Goal: Information Seeking & Learning: Learn about a topic

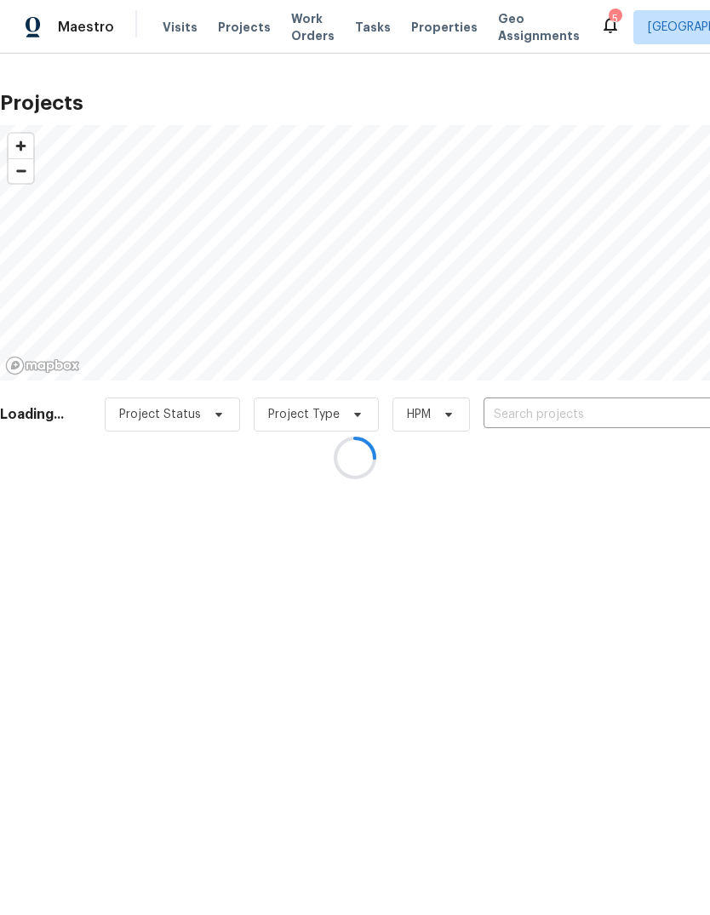
click at [192, 36] on div at bounding box center [355, 457] width 710 height 915
click at [262, 24] on div at bounding box center [355, 457] width 710 height 915
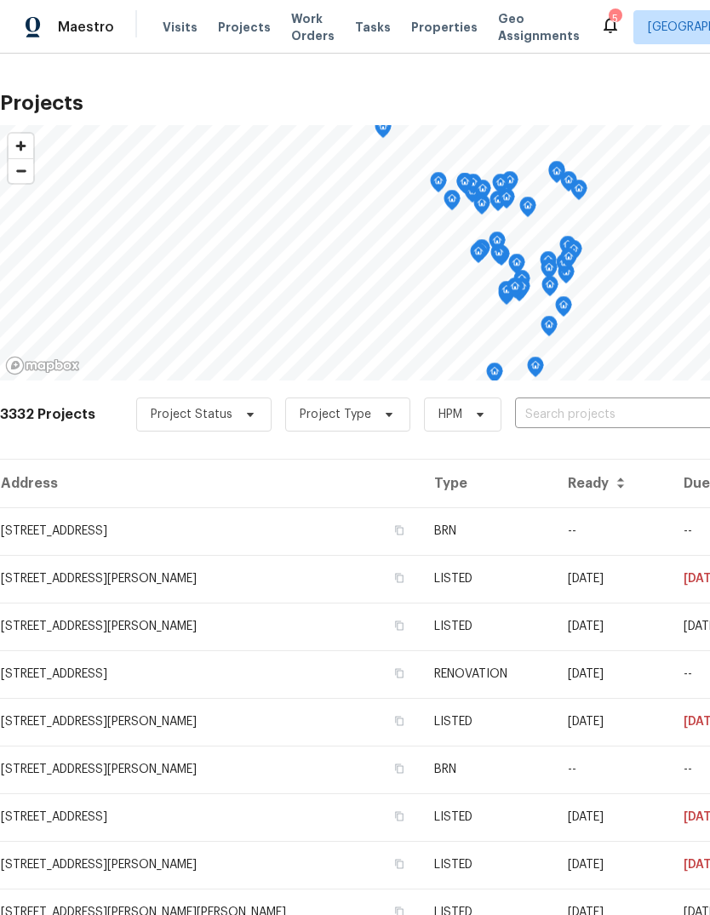
click at [648, 422] on input "text" at bounding box center [612, 415] width 195 height 26
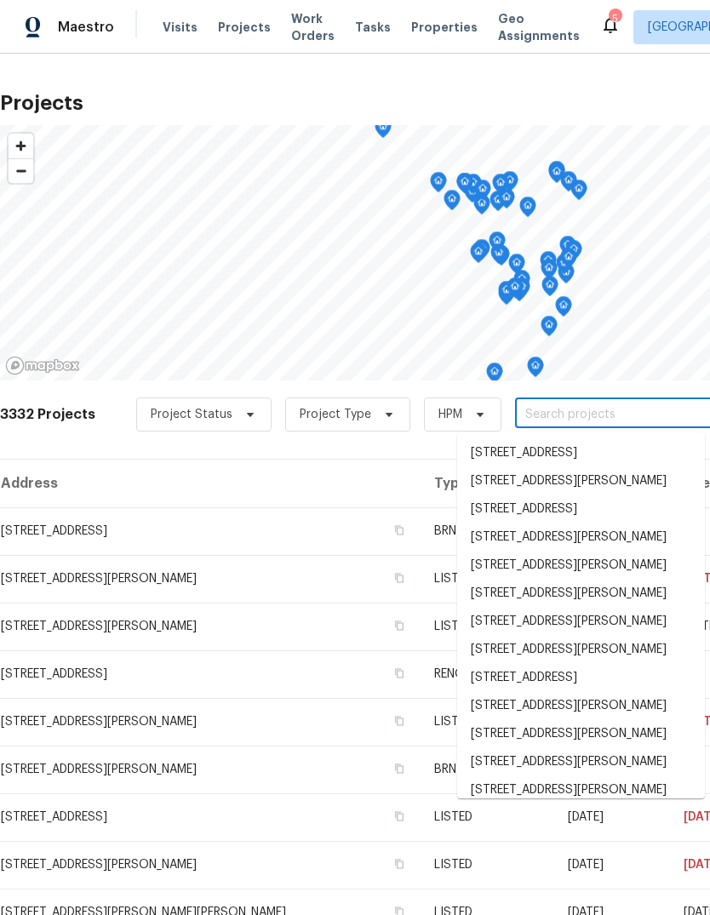
click at [429, 35] on span "Properties" at bounding box center [444, 27] width 66 height 17
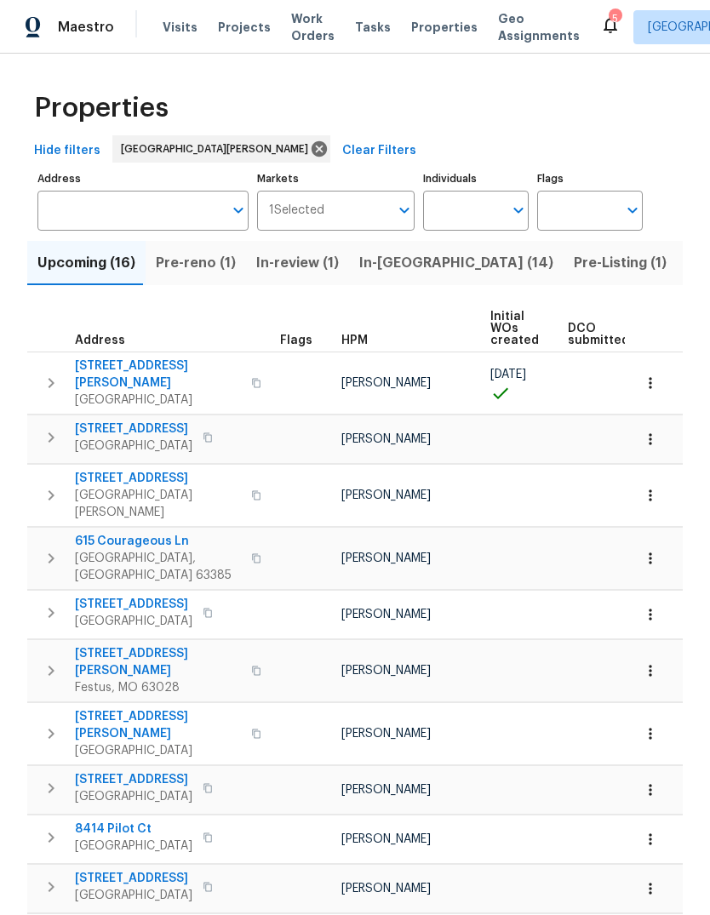
click at [237, 28] on span "Projects" at bounding box center [244, 27] width 53 height 17
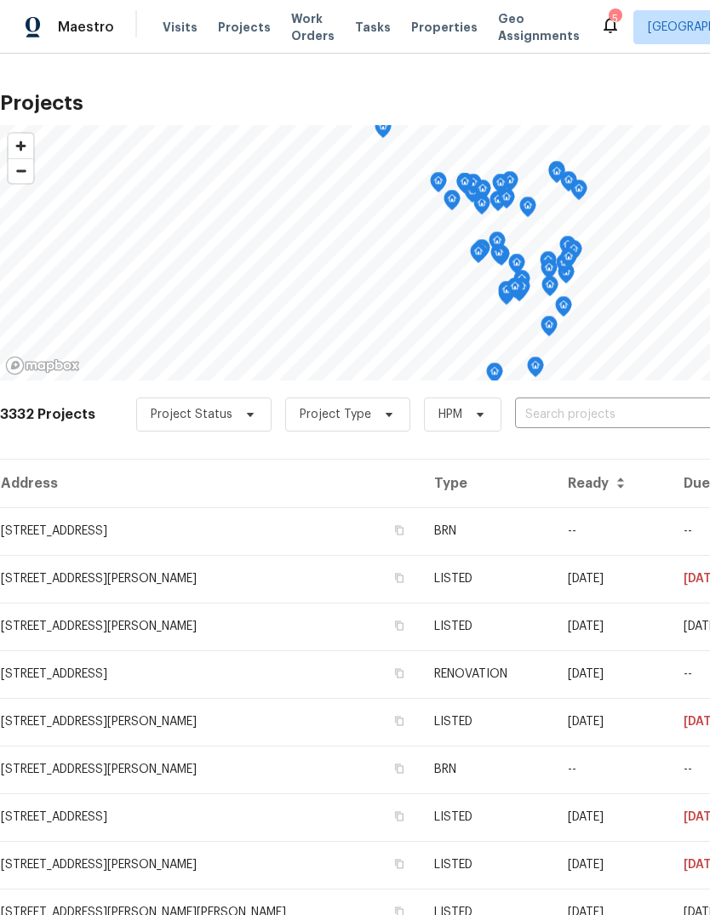
click at [617, 421] on input "text" at bounding box center [612, 415] width 195 height 26
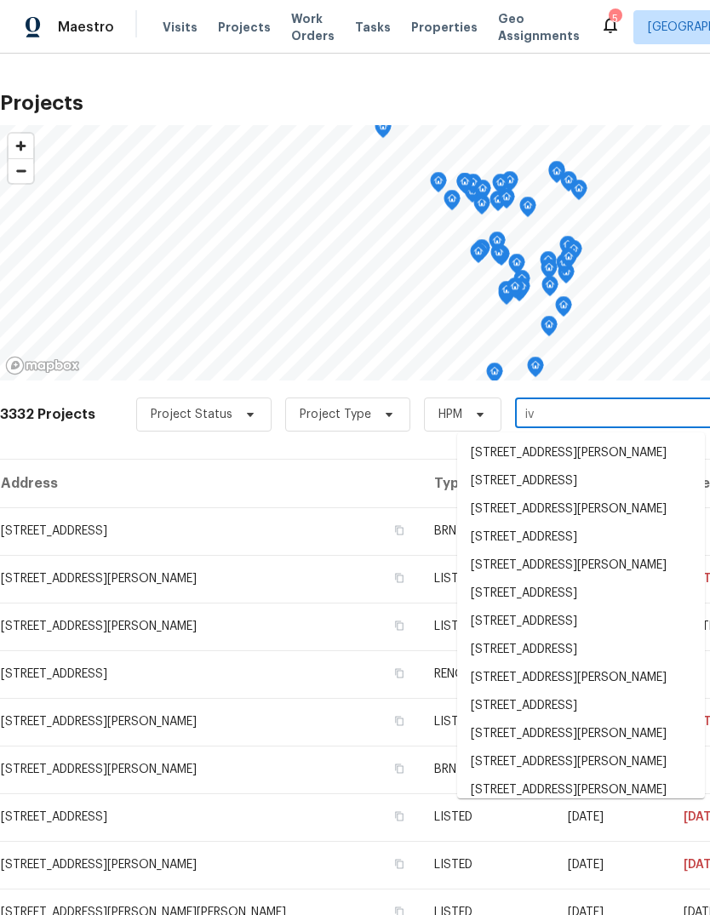
type input "ivy"
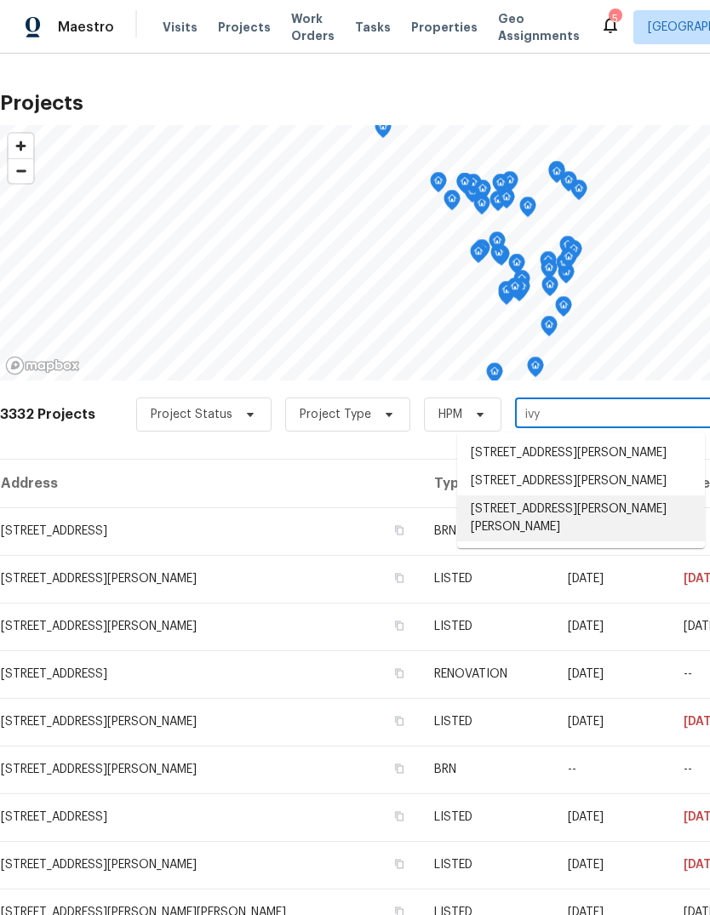
click at [615, 512] on li "11525 Ivy Green Dr, Bridgeton, MO 63044" at bounding box center [581, 519] width 248 height 46
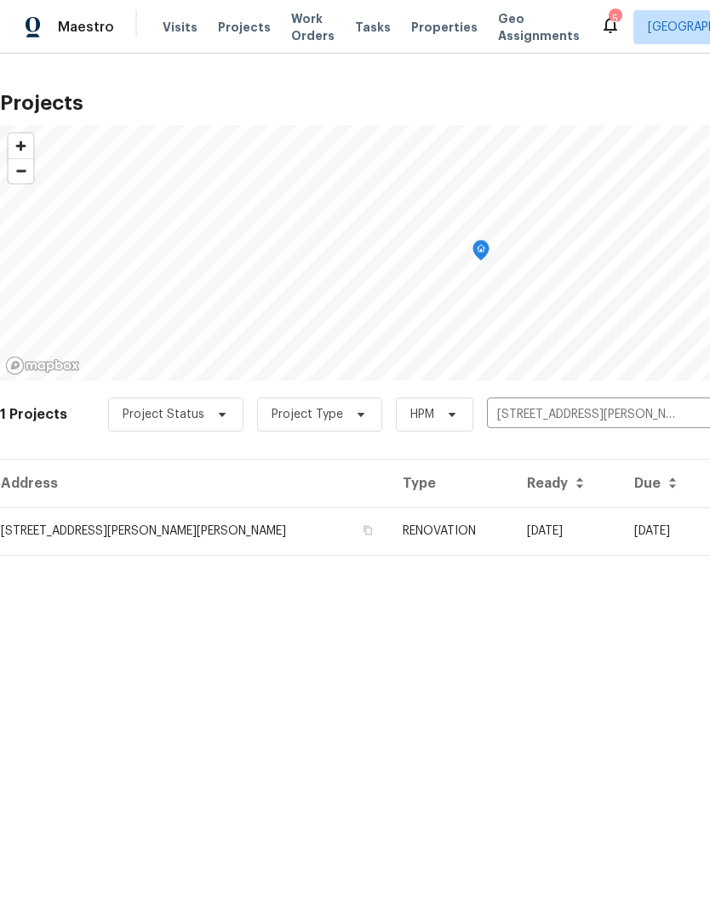
click at [450, 529] on td "RENOVATION" at bounding box center [451, 532] width 124 height 48
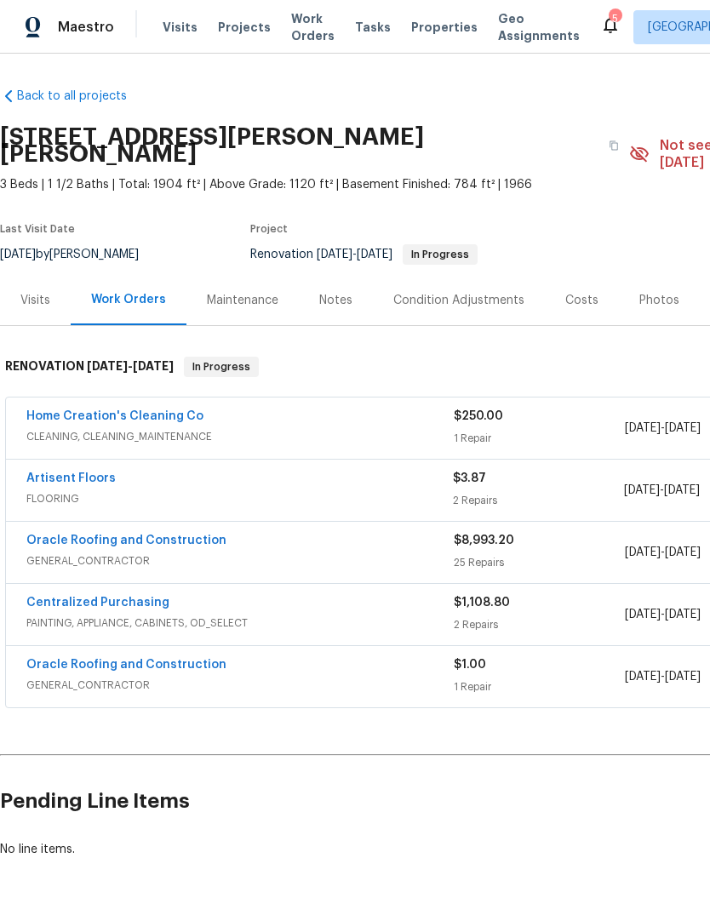
click at [39, 292] on div "Visits" at bounding box center [35, 300] width 30 height 17
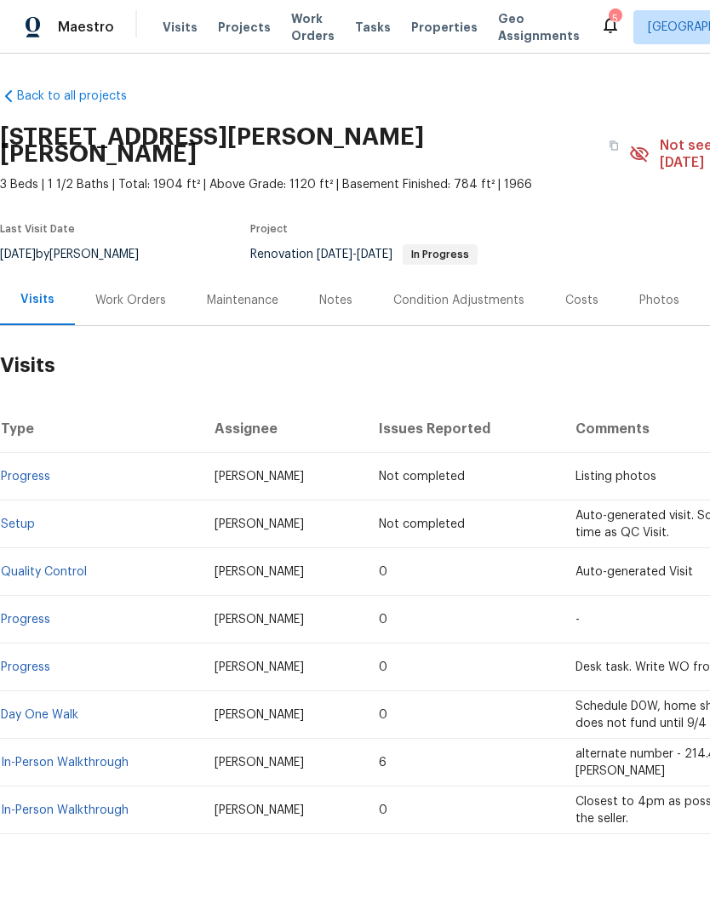
click at [80, 566] on link "Quality Control" at bounding box center [44, 572] width 86 height 12
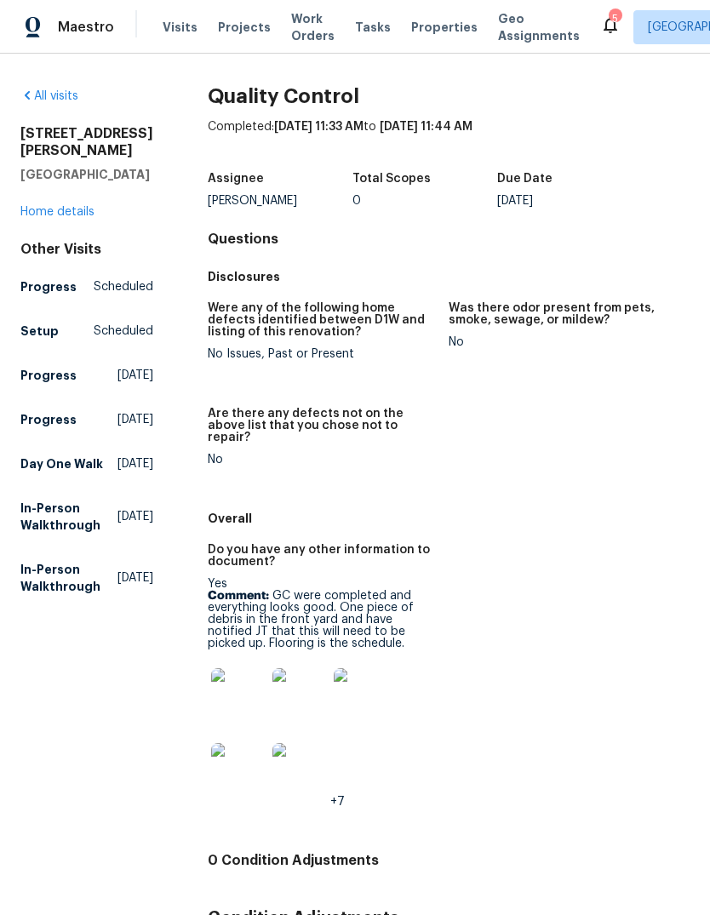
click at [244, 672] on img at bounding box center [238, 695] width 54 height 54
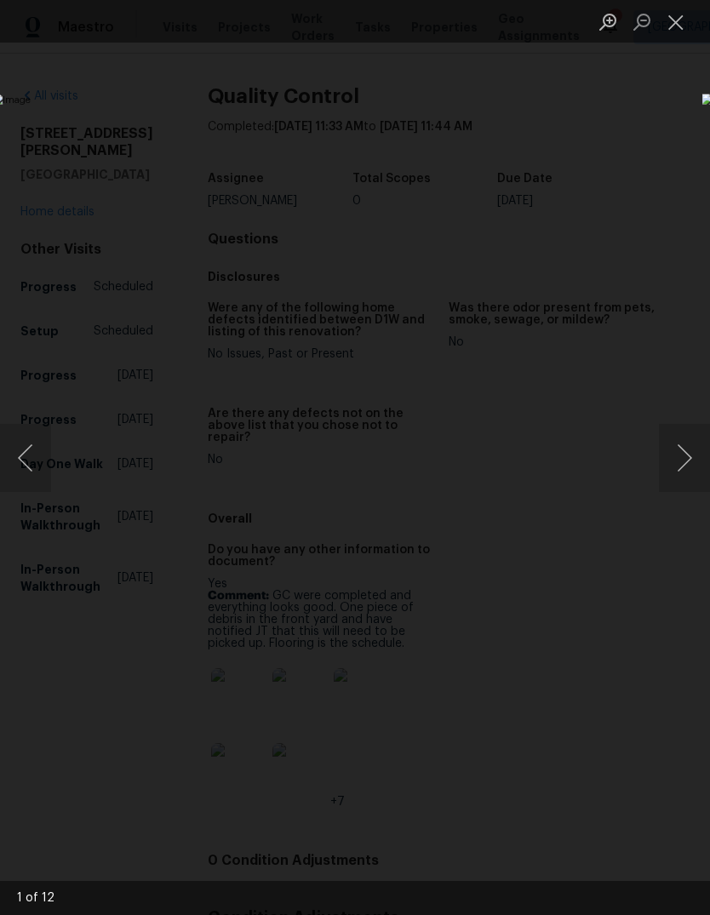
click at [685, 459] on button "Next image" at bounding box center [684, 458] width 51 height 68
click at [691, 464] on button "Next image" at bounding box center [684, 458] width 51 height 68
click at [683, 469] on button "Next image" at bounding box center [684, 458] width 51 height 68
click at [680, 468] on button "Next image" at bounding box center [684, 458] width 51 height 68
click at [685, 480] on button "Next image" at bounding box center [684, 458] width 51 height 68
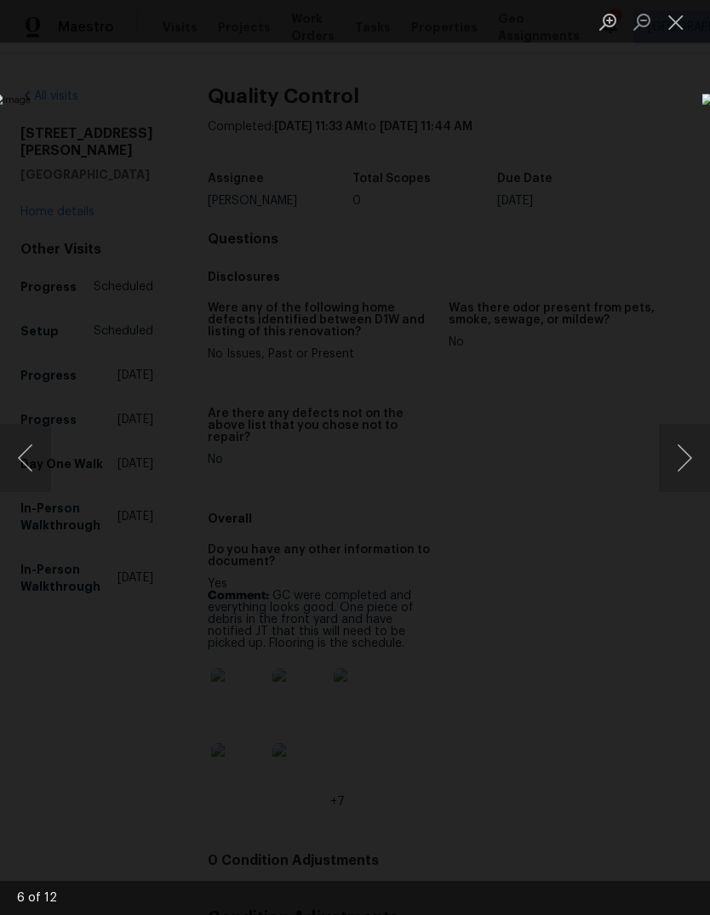
click at [690, 479] on button "Next image" at bounding box center [684, 458] width 51 height 68
click at [683, 479] on button "Next image" at bounding box center [684, 458] width 51 height 68
click at [687, 470] on button "Next image" at bounding box center [684, 458] width 51 height 68
click at [685, 466] on button "Next image" at bounding box center [684, 458] width 51 height 68
click at [29, 450] on button "Previous image" at bounding box center [25, 458] width 51 height 68
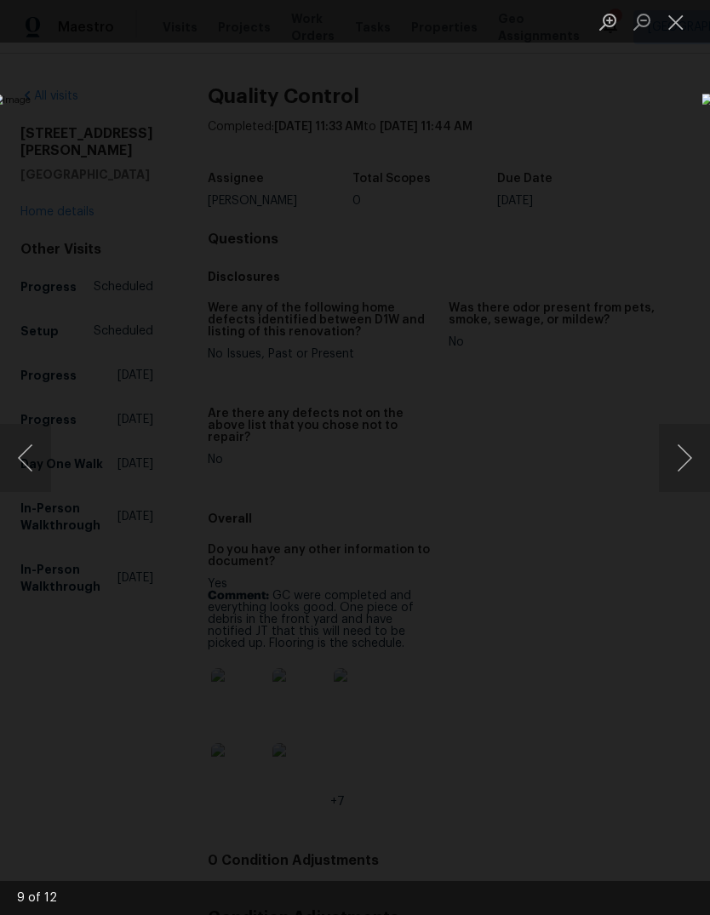
click at [691, 470] on button "Next image" at bounding box center [684, 458] width 51 height 68
click at [692, 478] on button "Next image" at bounding box center [684, 458] width 51 height 68
click at [684, 478] on button "Next image" at bounding box center [684, 458] width 51 height 68
click at [677, 481] on button "Next image" at bounding box center [684, 458] width 51 height 68
click at [676, 469] on button "Next image" at bounding box center [684, 458] width 51 height 68
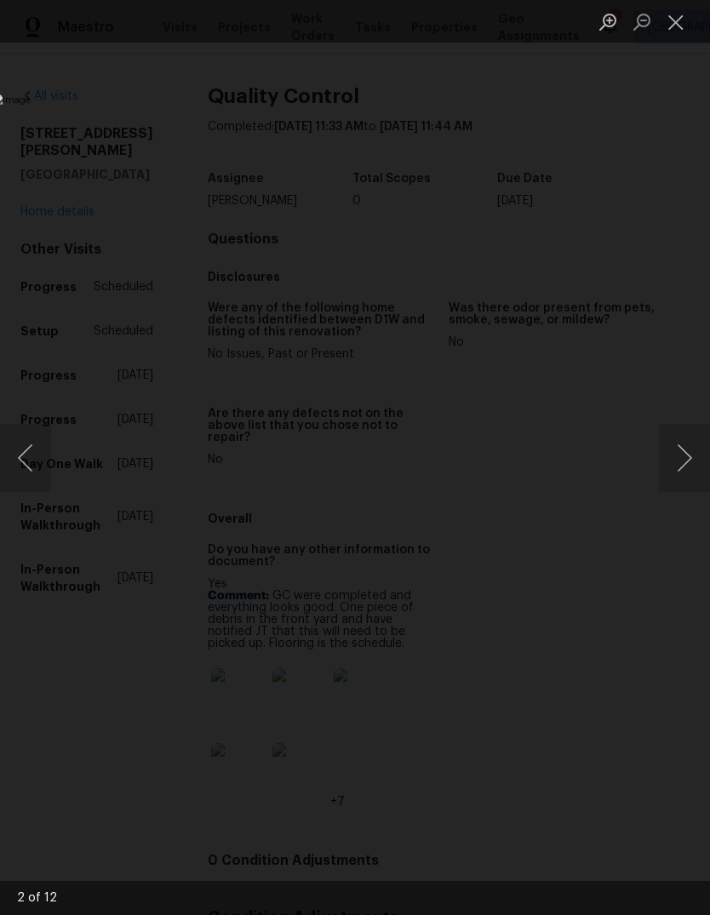
click at [684, 465] on button "Next image" at bounding box center [684, 458] width 51 height 68
click at [675, 467] on button "Next image" at bounding box center [684, 458] width 51 height 68
click at [669, 464] on button "Next image" at bounding box center [684, 458] width 51 height 68
click at [681, 463] on button "Next image" at bounding box center [684, 458] width 51 height 68
click at [677, 462] on button "Next image" at bounding box center [684, 458] width 51 height 68
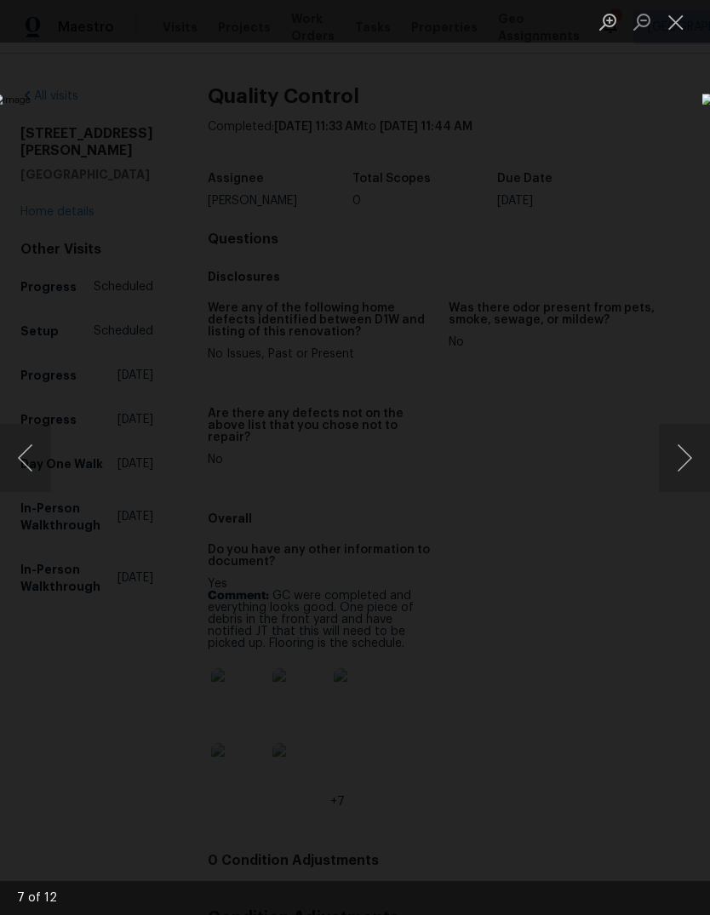
click at [688, 465] on button "Next image" at bounding box center [684, 458] width 51 height 68
click at [684, 476] on button "Next image" at bounding box center [684, 458] width 51 height 68
click at [680, 468] on button "Next image" at bounding box center [684, 458] width 51 height 68
click at [687, 468] on button "Next image" at bounding box center [684, 458] width 51 height 68
click at [684, 473] on button "Next image" at bounding box center [684, 458] width 51 height 68
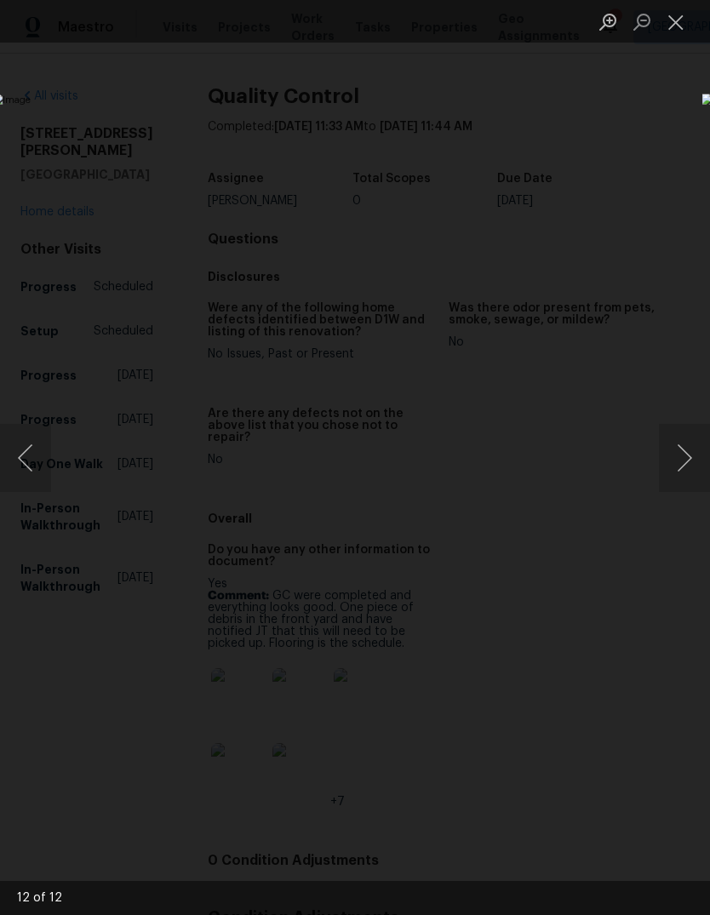
click at [684, 25] on button "Close lightbox" at bounding box center [676, 22] width 34 height 30
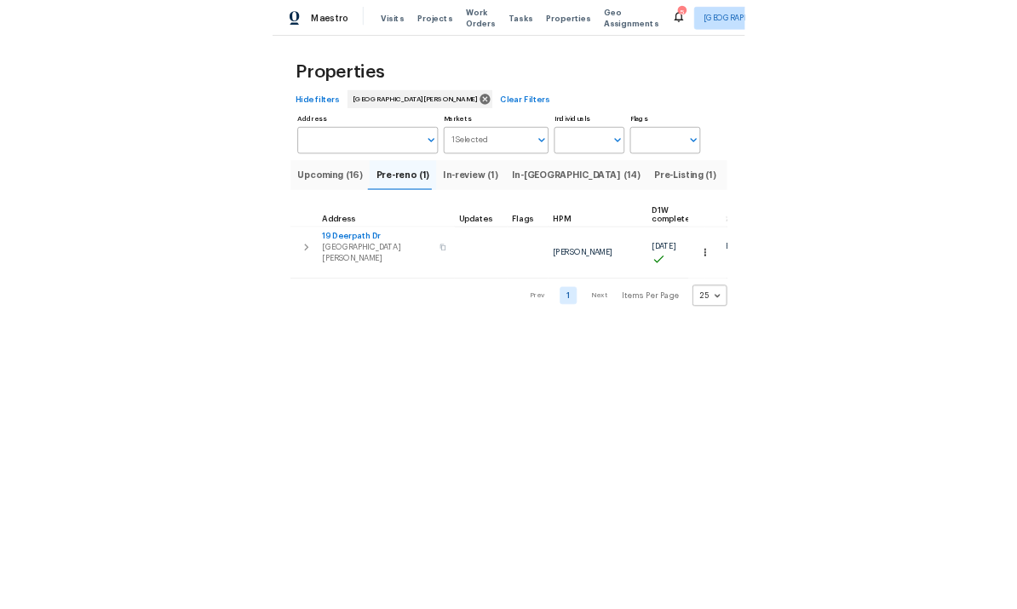
scroll to position [0, 42]
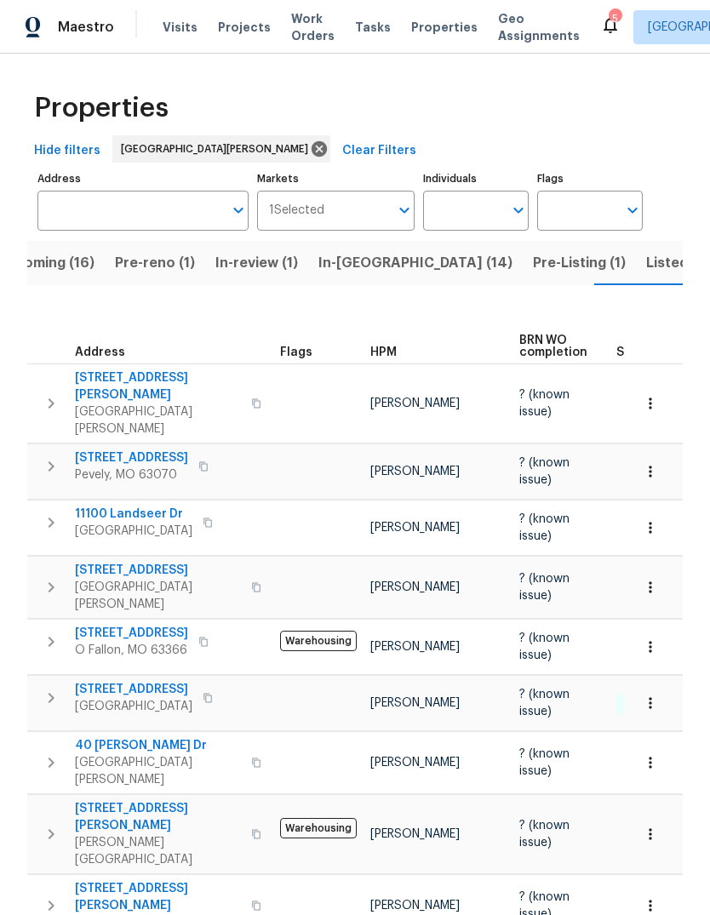
scroll to position [0, 42]
